Goal: Download file/media

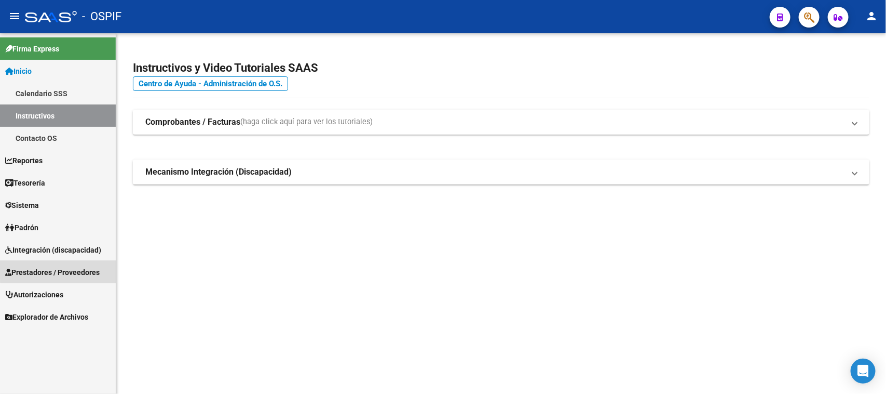
click at [66, 267] on span "Prestadores / Proveedores" at bounding box center [52, 271] width 95 height 11
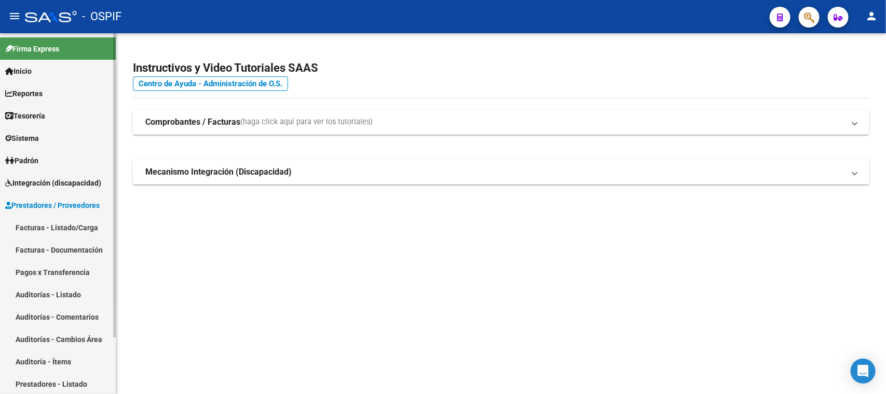
click at [69, 230] on link "Facturas - Listado/Carga" at bounding box center [58, 227] width 116 height 22
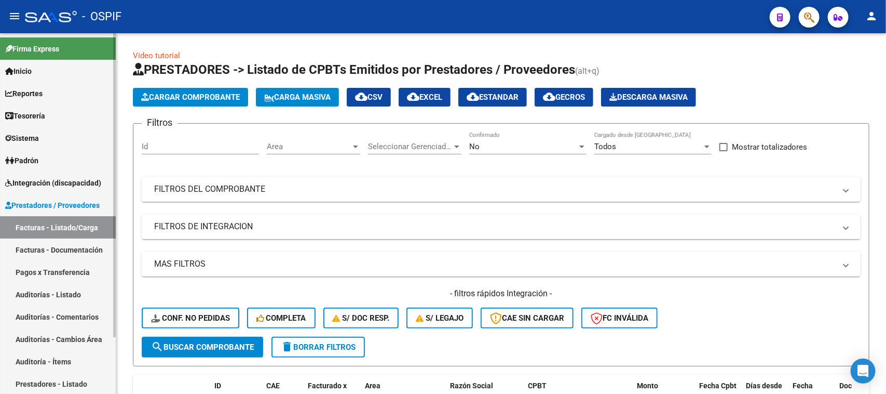
click at [91, 206] on span "Prestadores / Proveedores" at bounding box center [52, 204] width 95 height 11
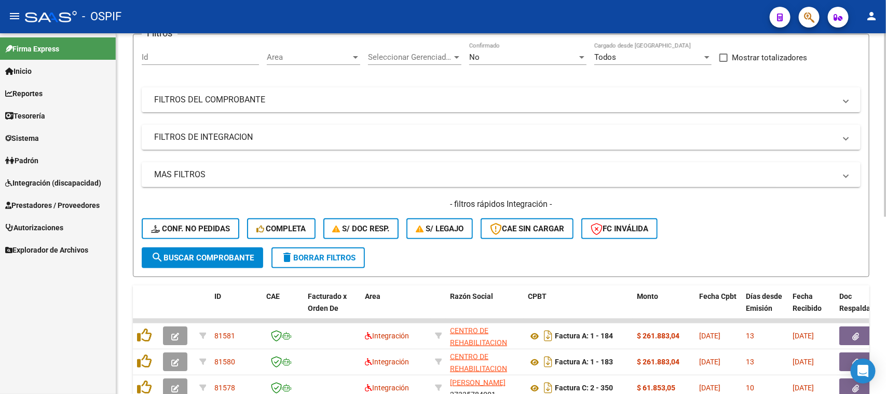
scroll to position [24, 0]
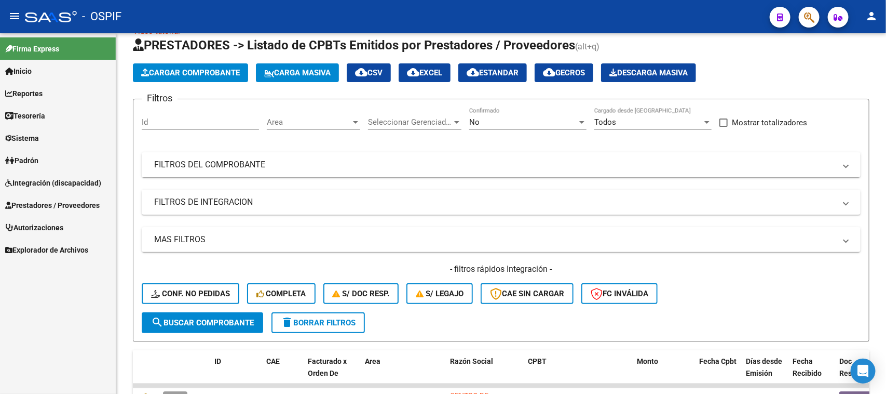
click at [49, 285] on div "Firma Express Inicio Calendario SSS Instructivos Contacto OS Reportes Egresos D…" at bounding box center [58, 213] width 116 height 360
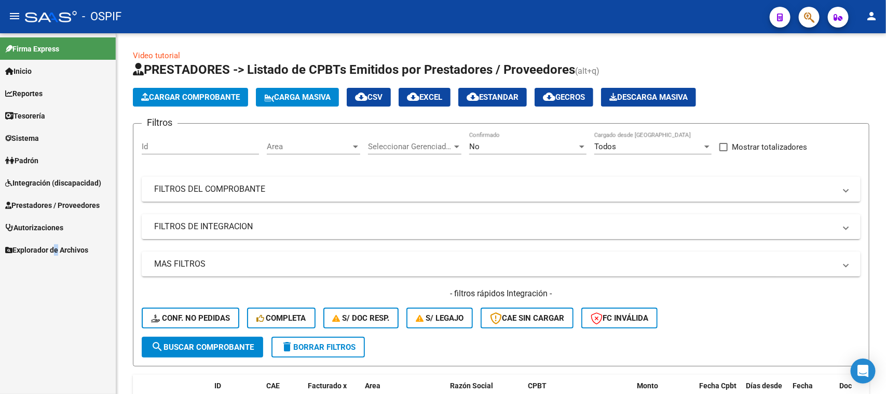
click at [61, 298] on div "Firma Express Inicio Calendario SSS Instructivos Contacto OS Reportes Egresos D…" at bounding box center [58, 213] width 116 height 360
click at [16, 17] on mat-icon "menu" at bounding box center [14, 16] width 12 height 12
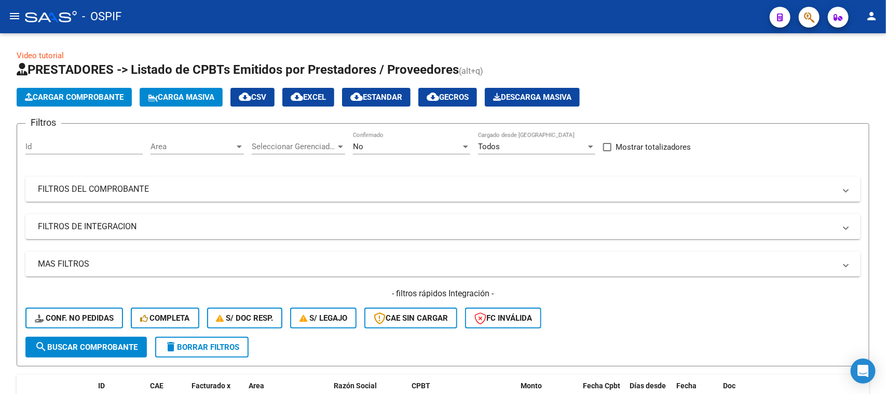
click at [17, 15] on mat-icon "menu" at bounding box center [14, 16] width 12 height 12
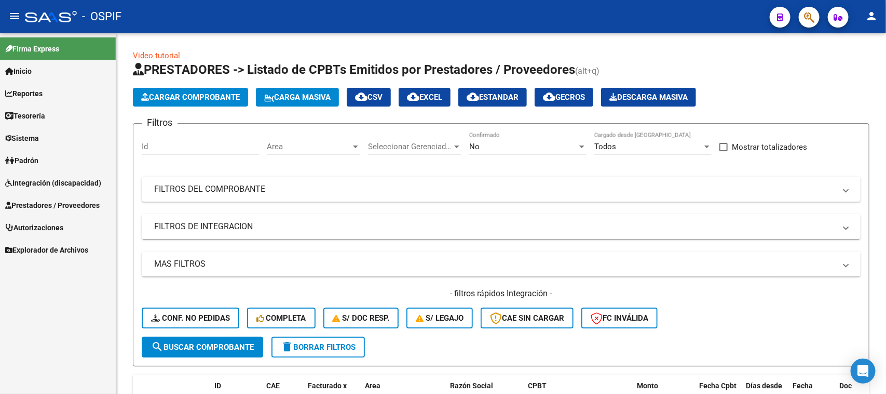
click at [45, 205] on span "Prestadores / Proveedores" at bounding box center [52, 204] width 95 height 11
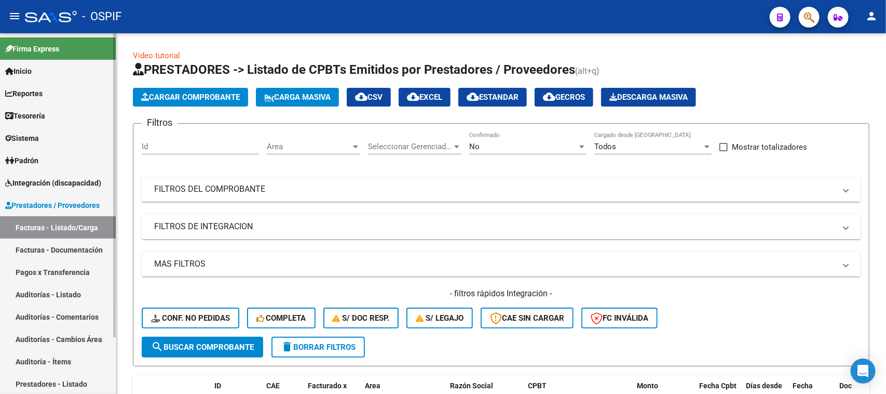
scroll to position [65, 0]
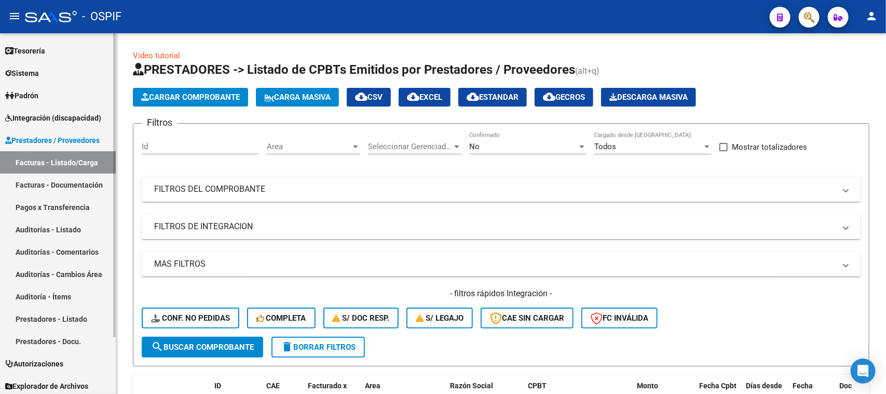
click at [74, 182] on link "Facturas - Documentación" at bounding box center [58, 184] width 116 height 22
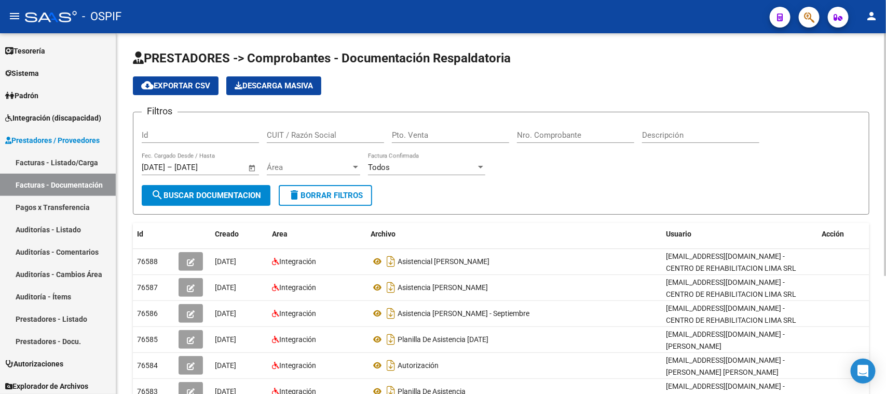
click at [298, 134] on input "CUIT / Razón Social" at bounding box center [325, 134] width 117 height 9
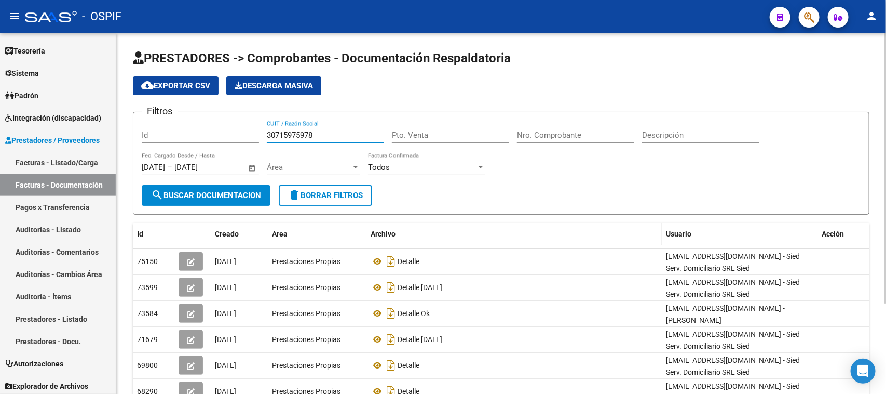
scroll to position [65, 0]
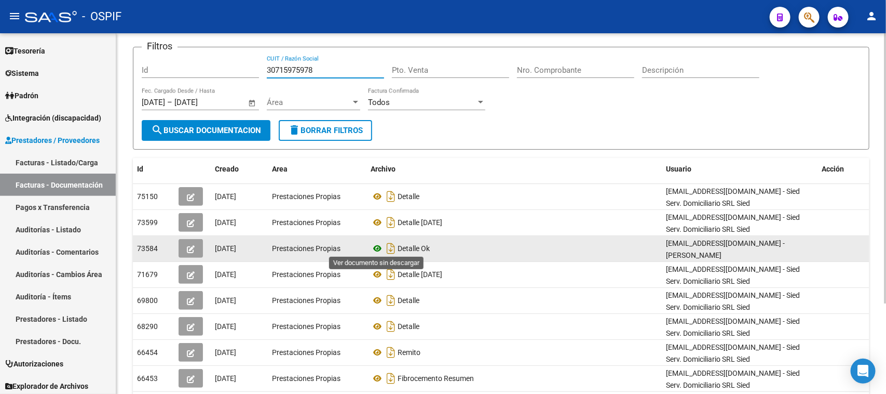
type input "30715975978"
click at [380, 245] on icon at bounding box center [378, 248] width 14 height 12
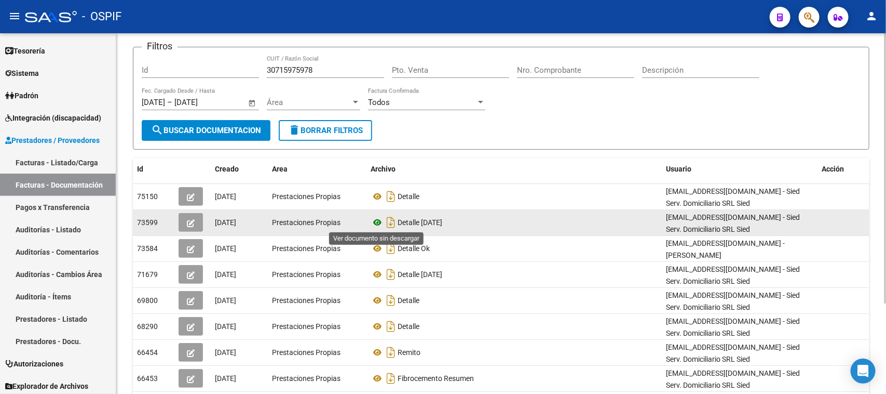
click at [378, 221] on icon at bounding box center [378, 222] width 14 height 12
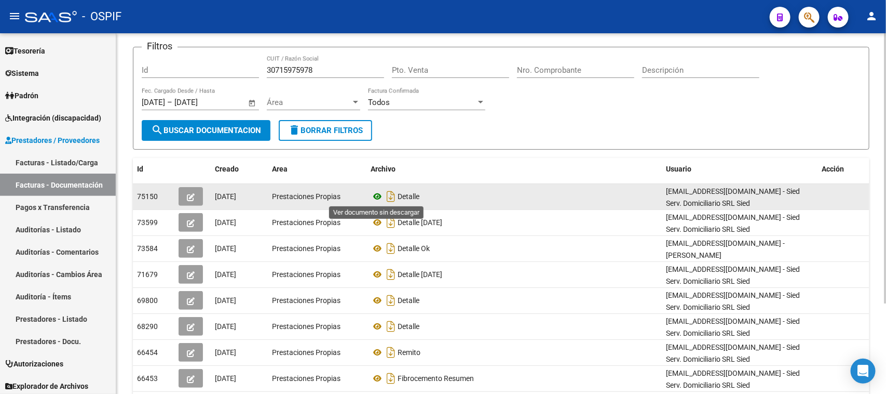
click at [377, 191] on icon at bounding box center [378, 196] width 14 height 12
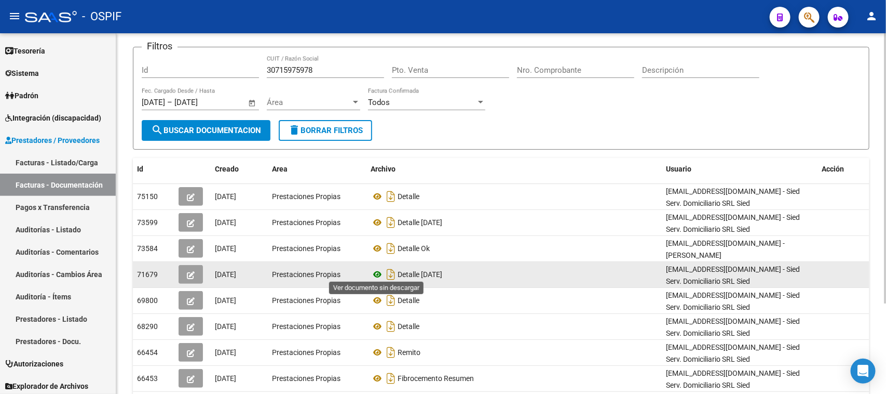
click at [373, 269] on icon at bounding box center [378, 274] width 14 height 12
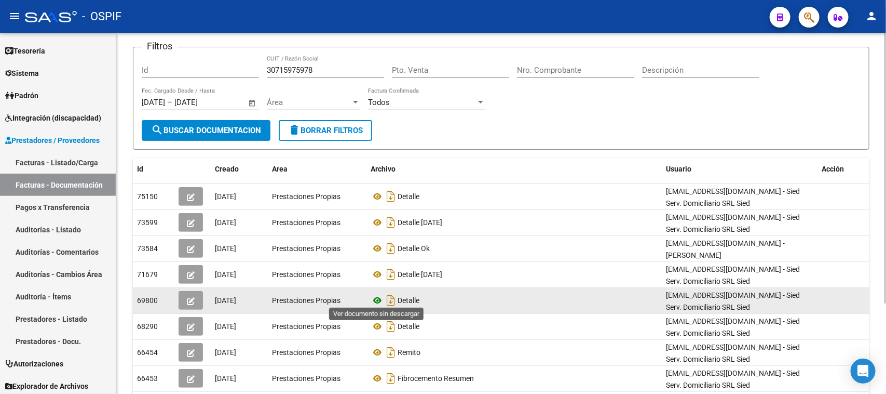
click at [377, 298] on icon at bounding box center [378, 300] width 14 height 12
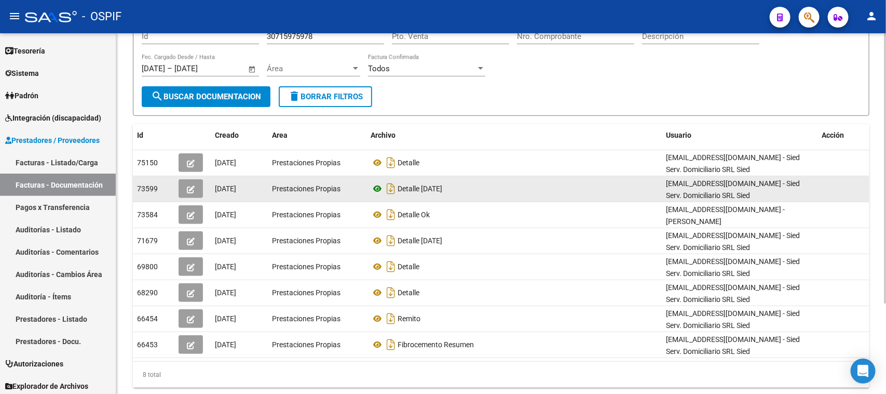
scroll to position [121, 0]
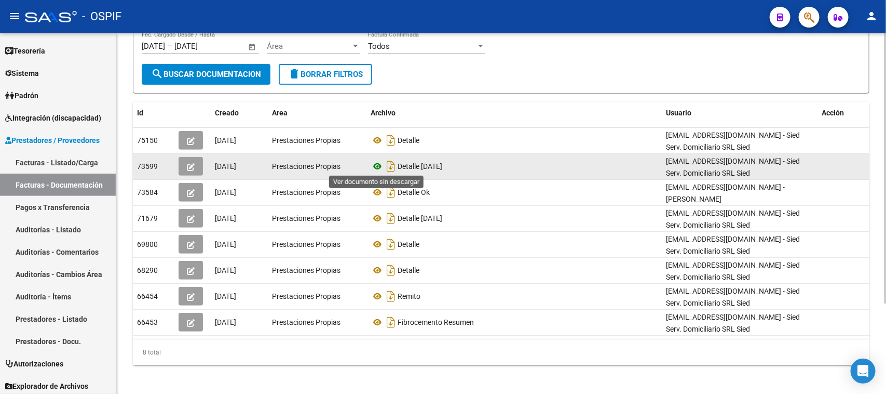
click at [378, 165] on icon at bounding box center [378, 166] width 14 height 12
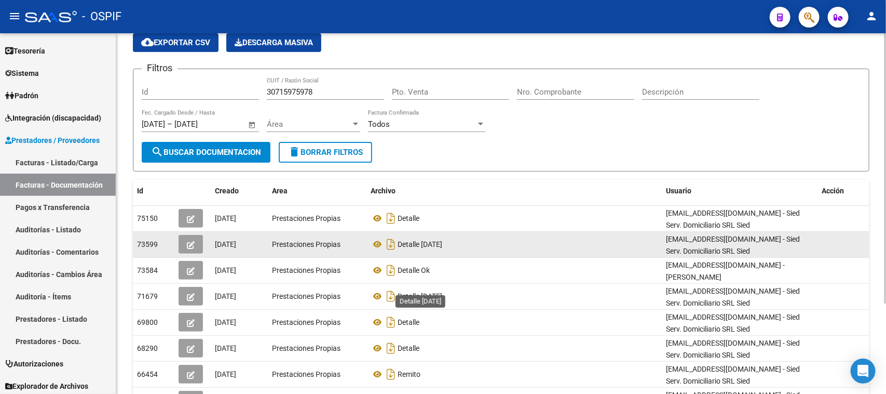
scroll to position [65, 0]
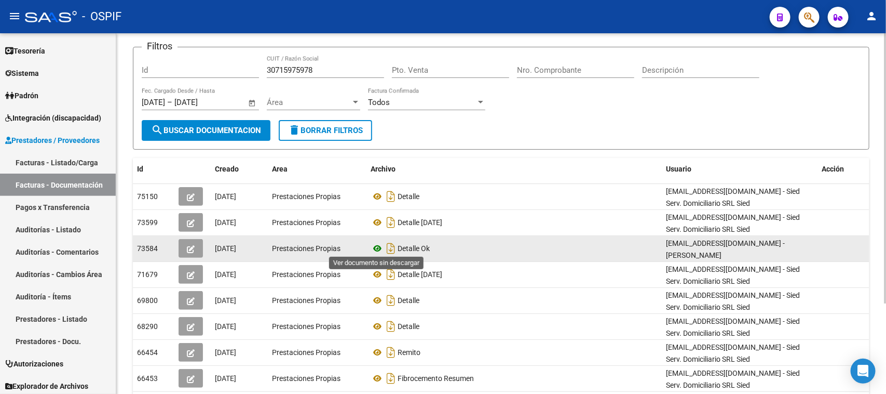
click at [375, 247] on icon at bounding box center [378, 248] width 14 height 12
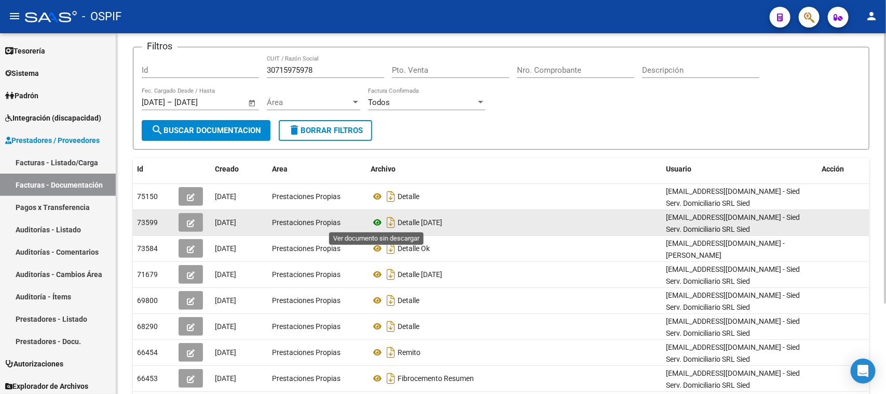
click at [379, 222] on icon at bounding box center [378, 222] width 14 height 12
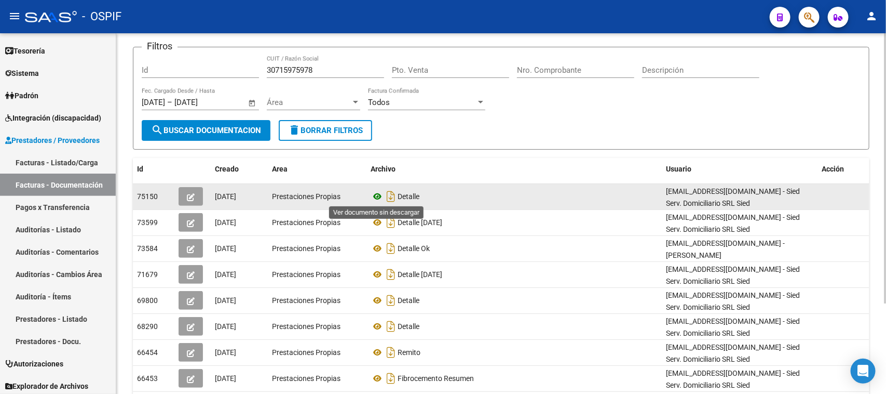
click at [379, 194] on icon at bounding box center [378, 196] width 14 height 12
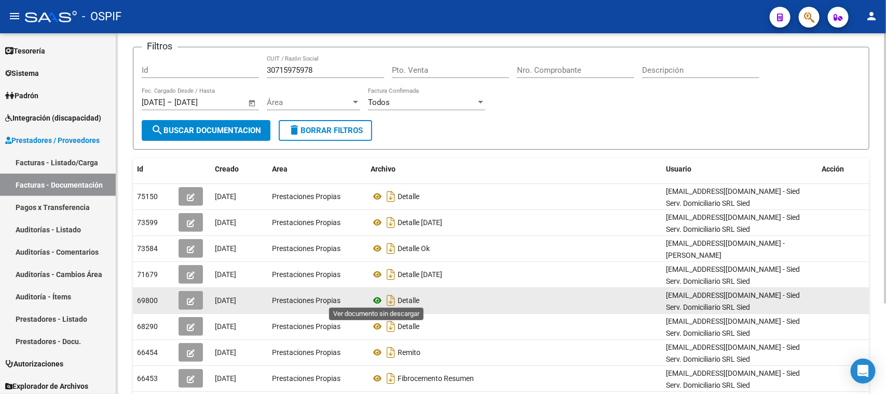
click at [377, 296] on icon at bounding box center [378, 300] width 14 height 12
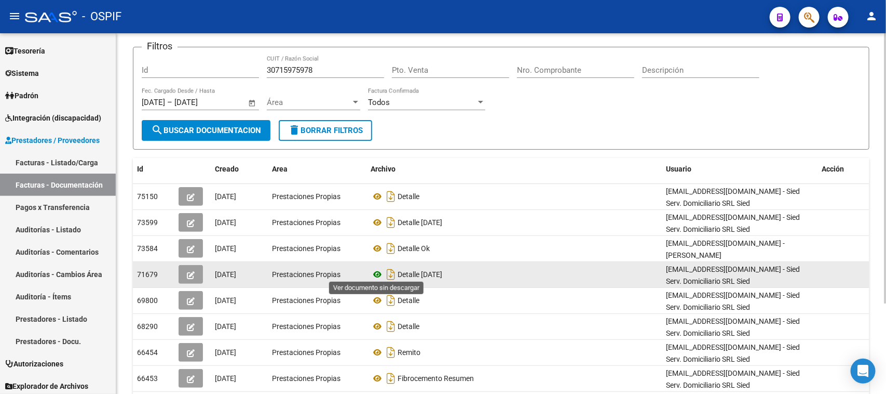
click at [375, 271] on icon at bounding box center [378, 274] width 14 height 12
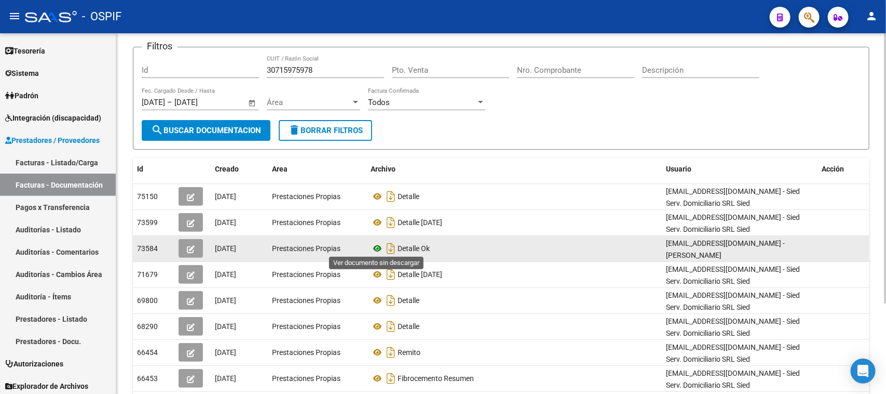
click at [378, 248] on icon at bounding box center [378, 248] width 14 height 12
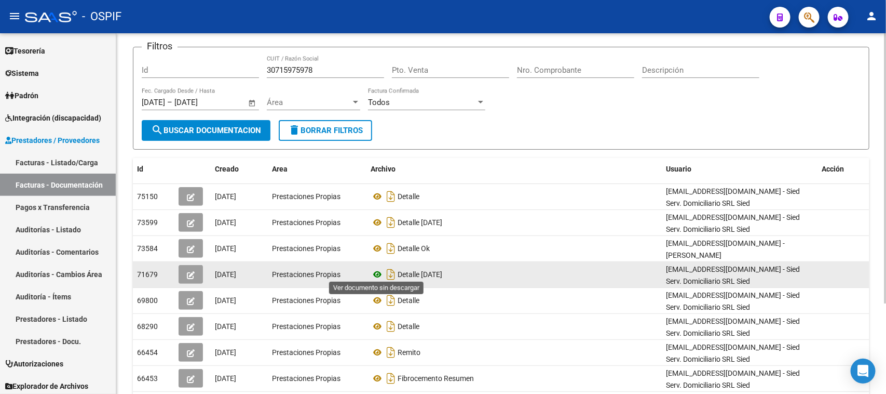
click at [376, 274] on icon at bounding box center [378, 274] width 14 height 12
